Goal: Task Accomplishment & Management: Use online tool/utility

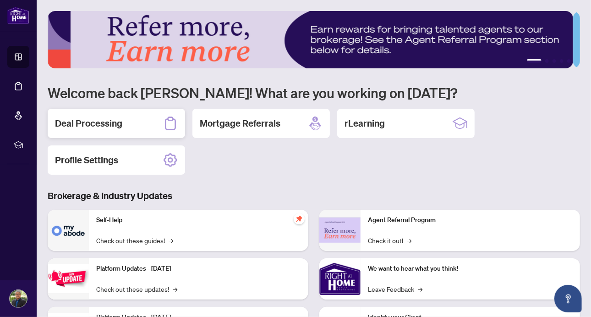
click at [102, 121] on h2 "Deal Processing" at bounding box center [88, 123] width 67 height 13
